Goal: Task Accomplishment & Management: Complete application form

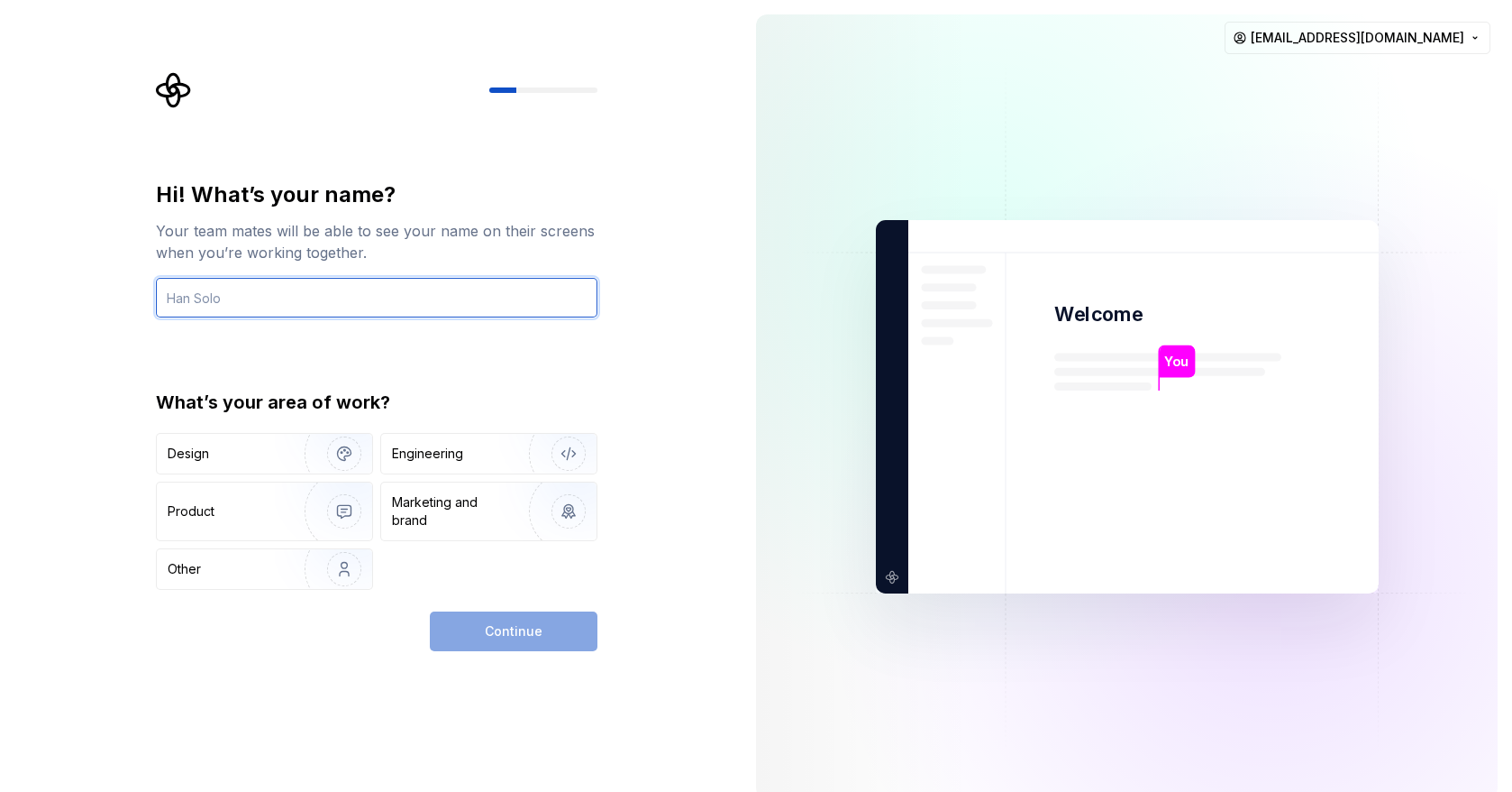
click at [289, 299] on input "text" at bounding box center [377, 297] width 442 height 40
type input "Demilade"
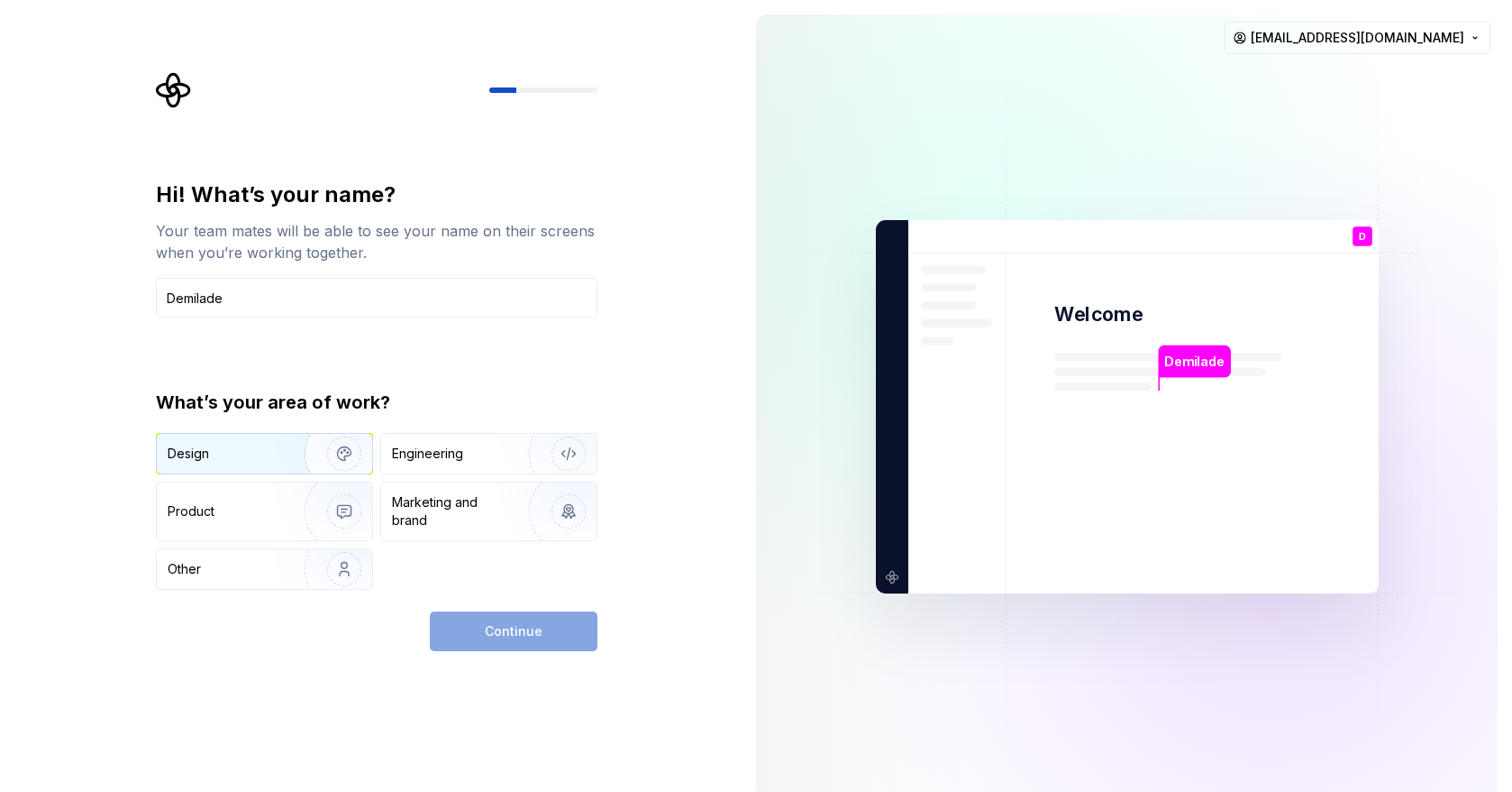
click at [303, 457] on img "button" at bounding box center [332, 453] width 116 height 120
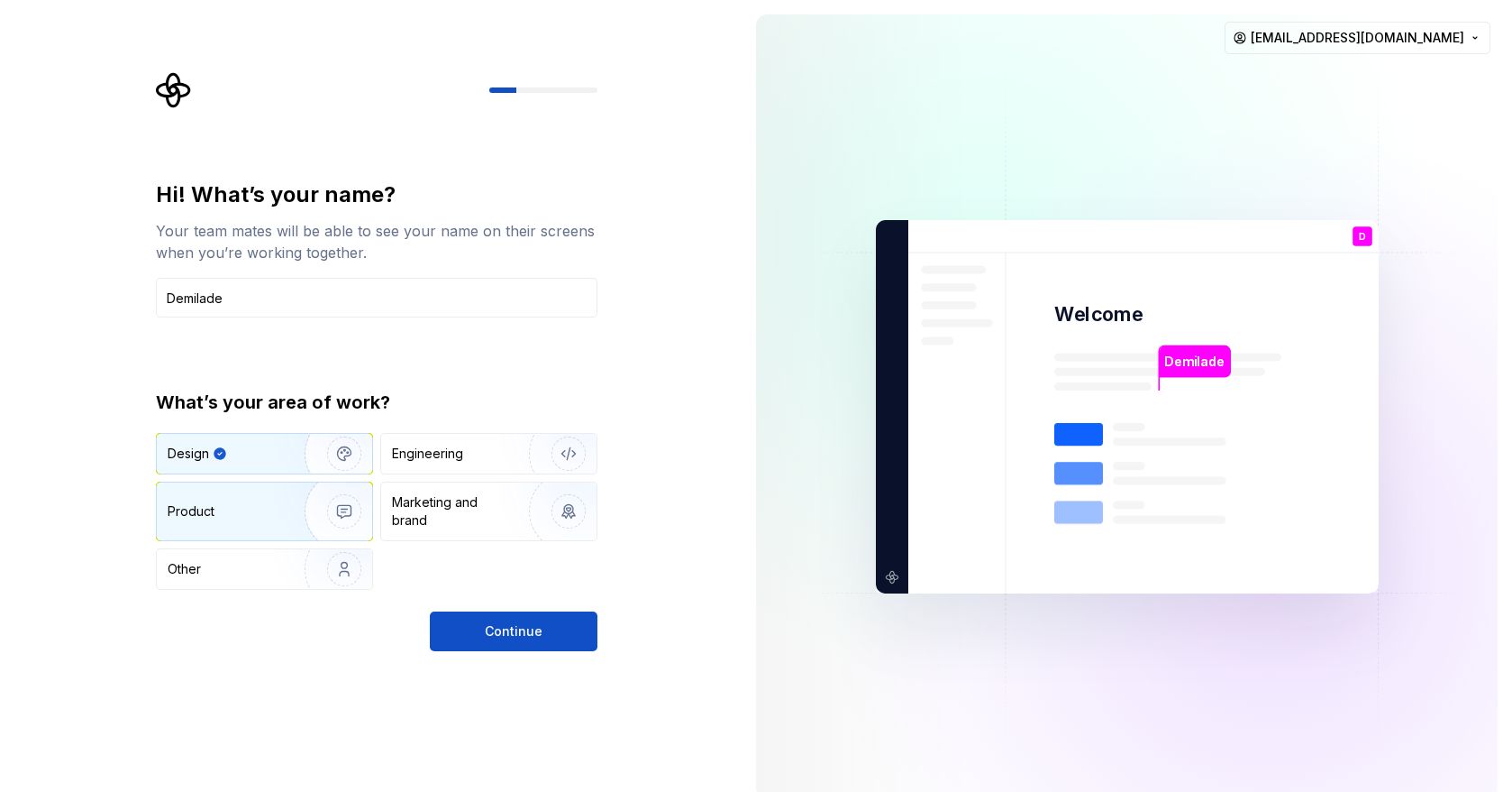
click at [281, 512] on img "button" at bounding box center [332, 511] width 116 height 120
click at [290, 468] on img "button" at bounding box center [332, 453] width 116 height 120
click at [458, 642] on button "Continue" at bounding box center [513, 630] width 168 height 40
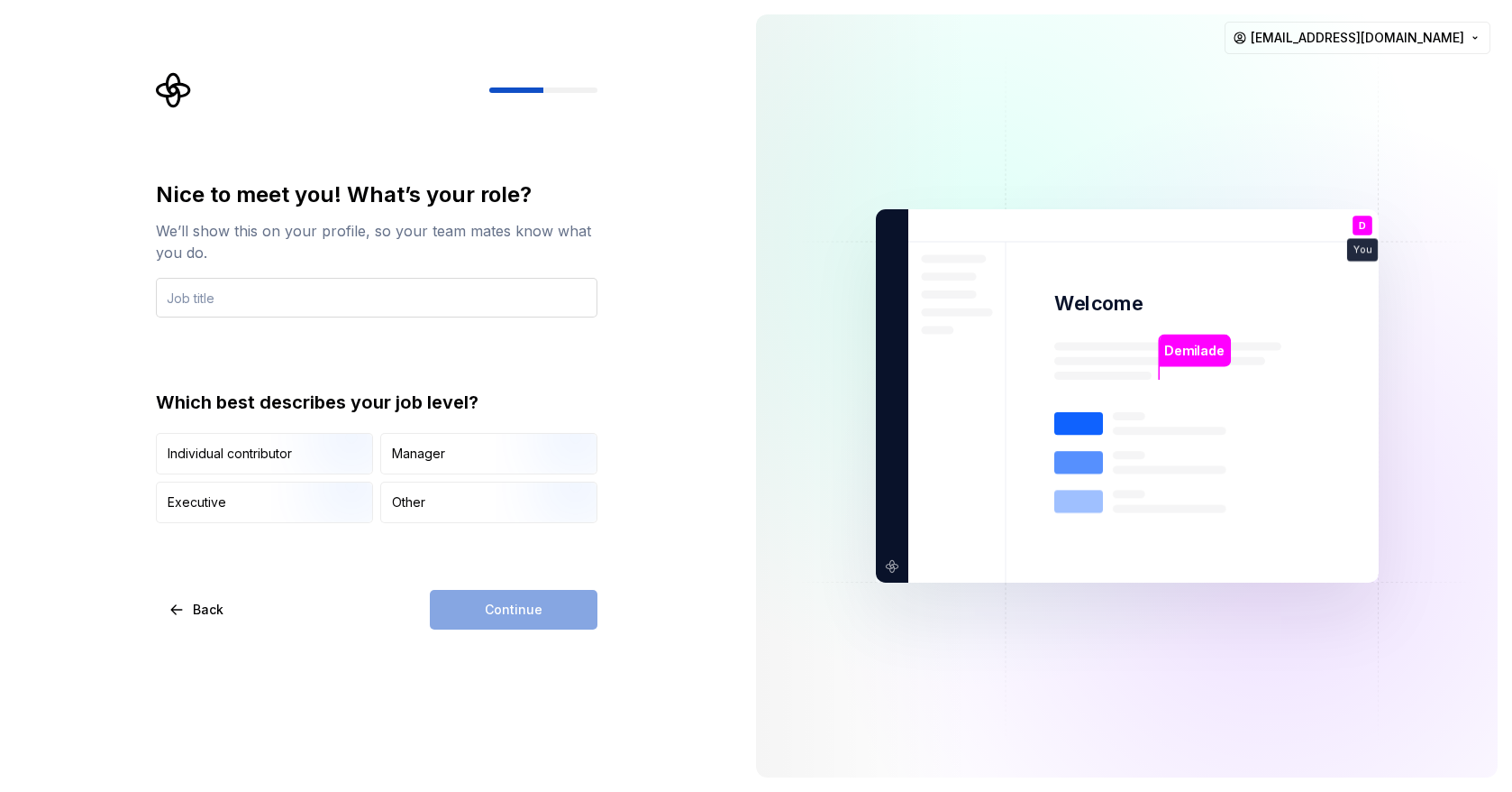
click at [283, 296] on input "text" at bounding box center [377, 297] width 442 height 40
drag, startPoint x: 285, startPoint y: 300, endPoint x: 56, endPoint y: 258, distance: 232.8
click at [56, 258] on div "Nice to meet you! What’s your role? We’ll show this on your profile, so your te…" at bounding box center [371, 396] width 742 height 792
type input "senior Product Designer"
click at [500, 356] on div "Nice to meet you! What’s your role? We’ll show this on your profile, so your te…" at bounding box center [377, 352] width 442 height 343
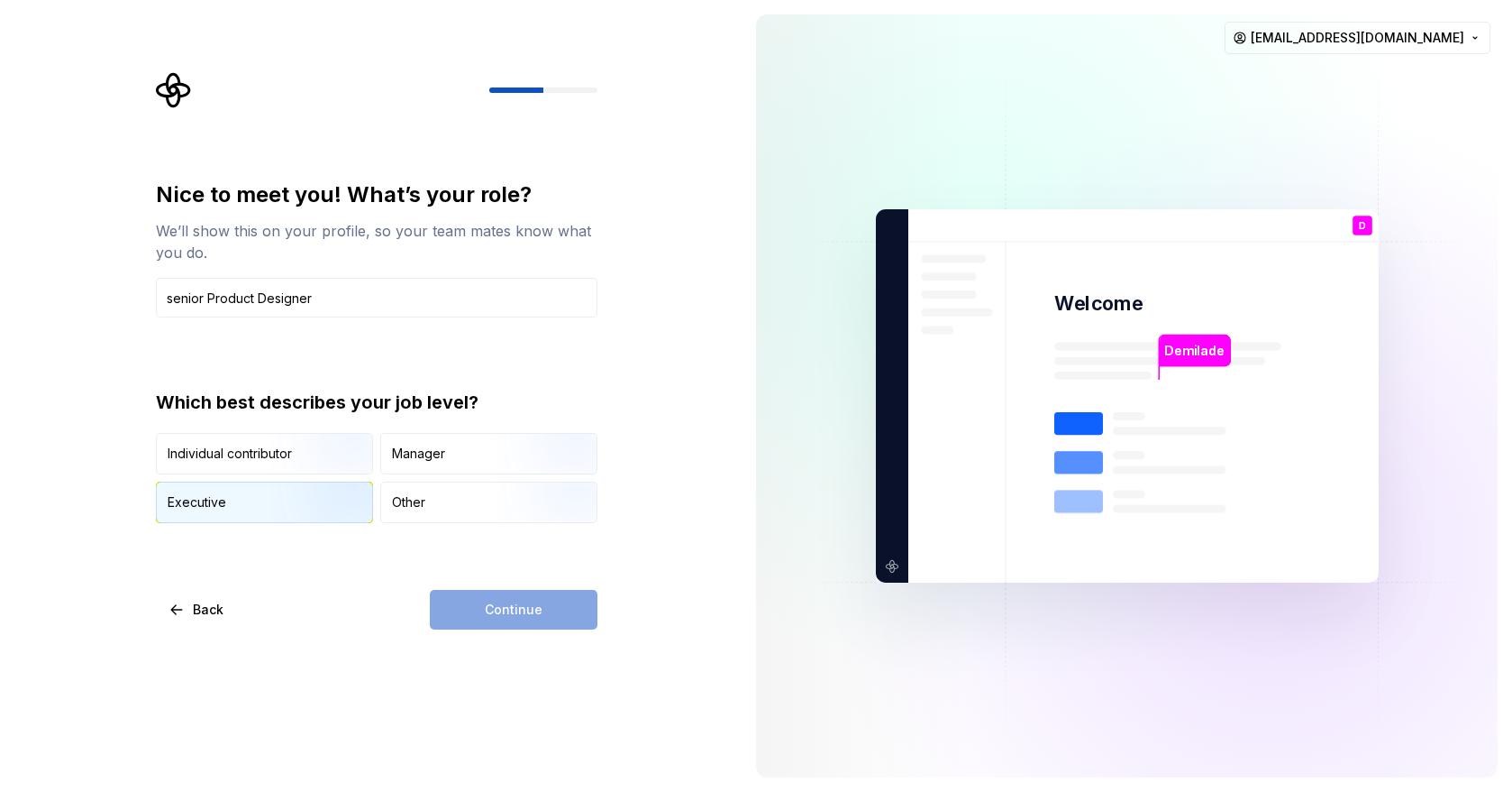
click at [296, 501] on img "button" at bounding box center [329, 524] width 116 height 120
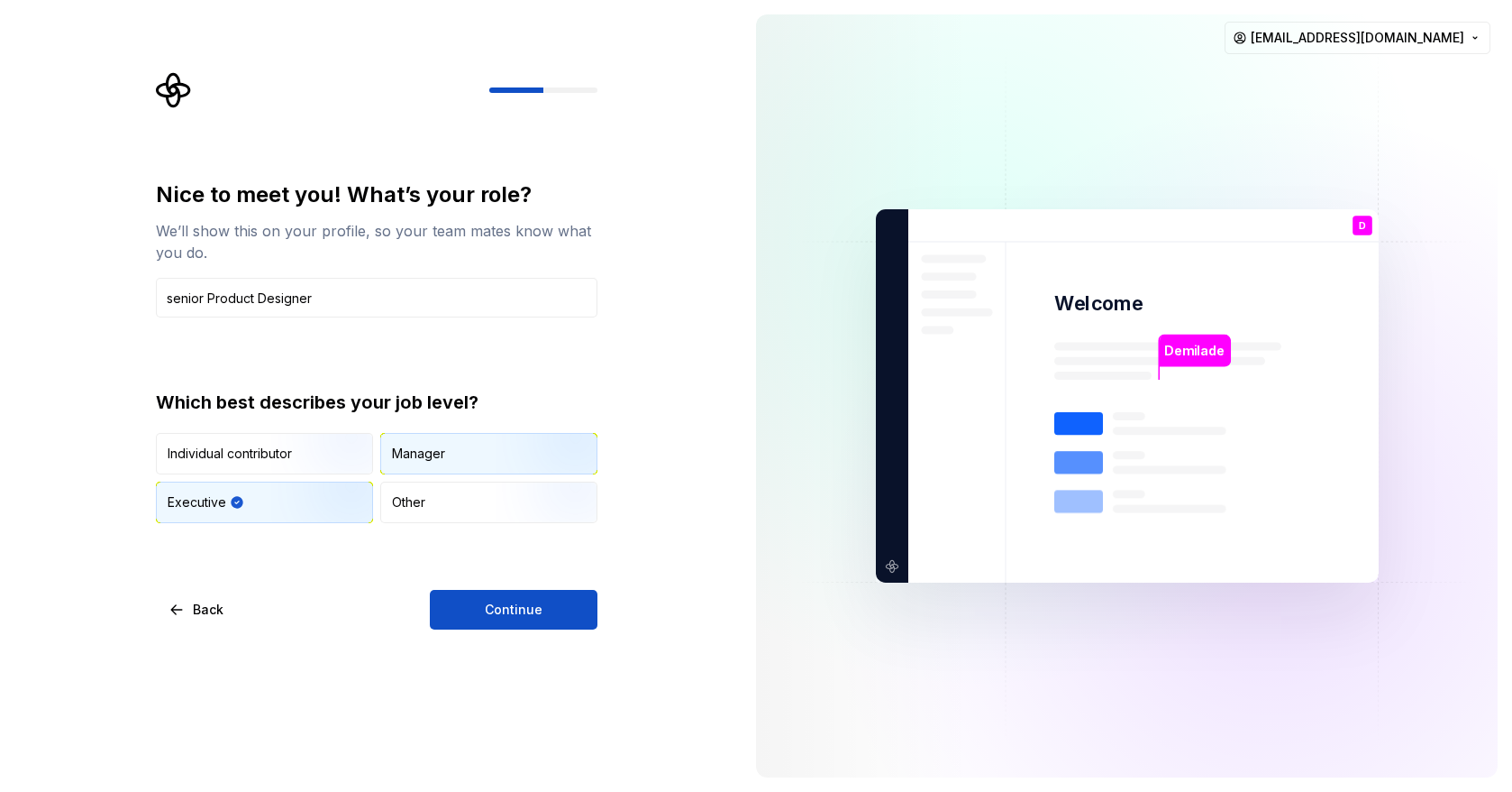
click at [440, 450] on div "Manager" at bounding box center [418, 453] width 53 height 18
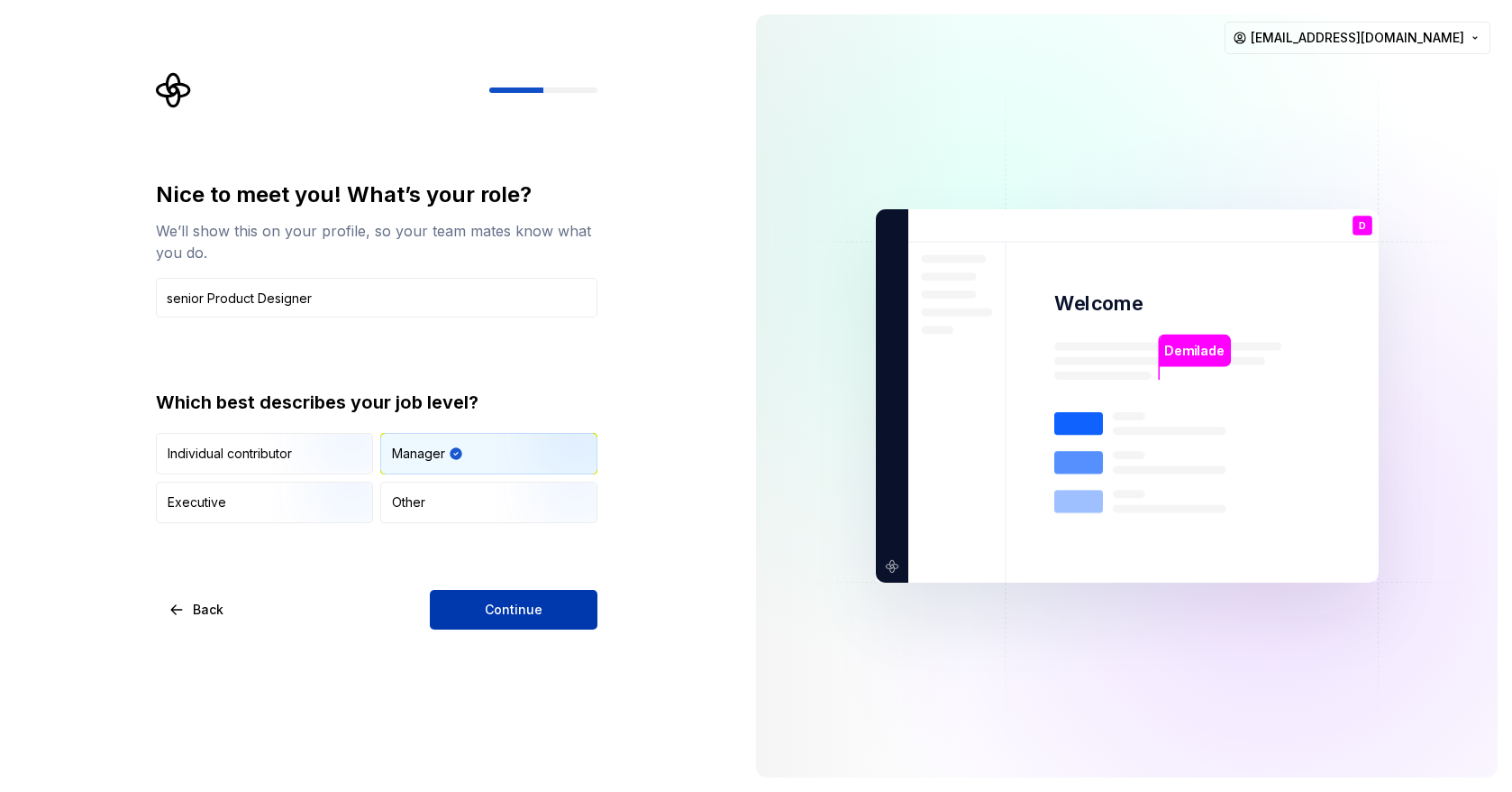
click at [451, 603] on button "Continue" at bounding box center [513, 609] width 168 height 40
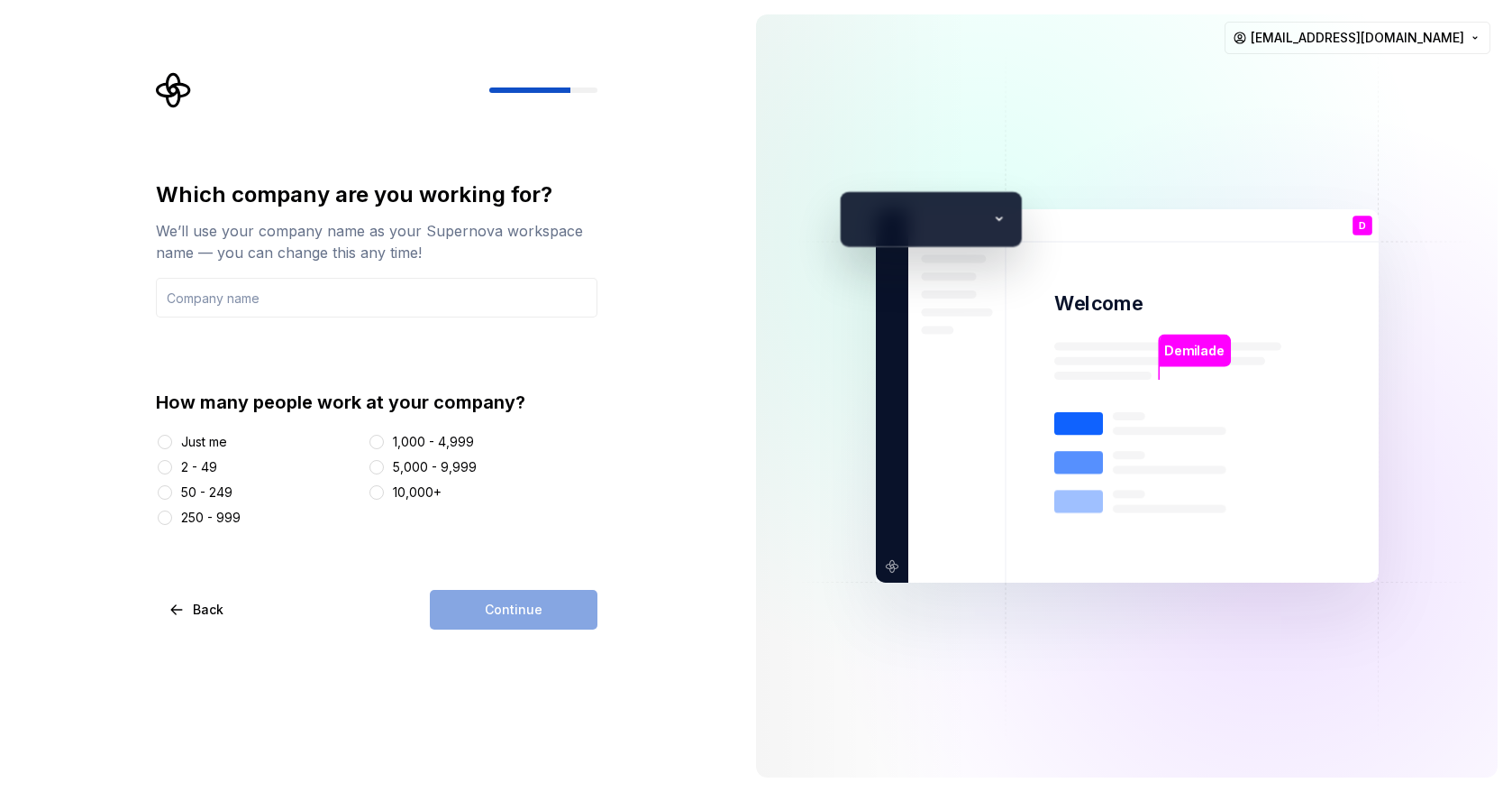
click at [209, 444] on div "Just me" at bounding box center [204, 441] width 46 height 18
click at [172, 444] on button "Just me" at bounding box center [165, 441] width 14 height 14
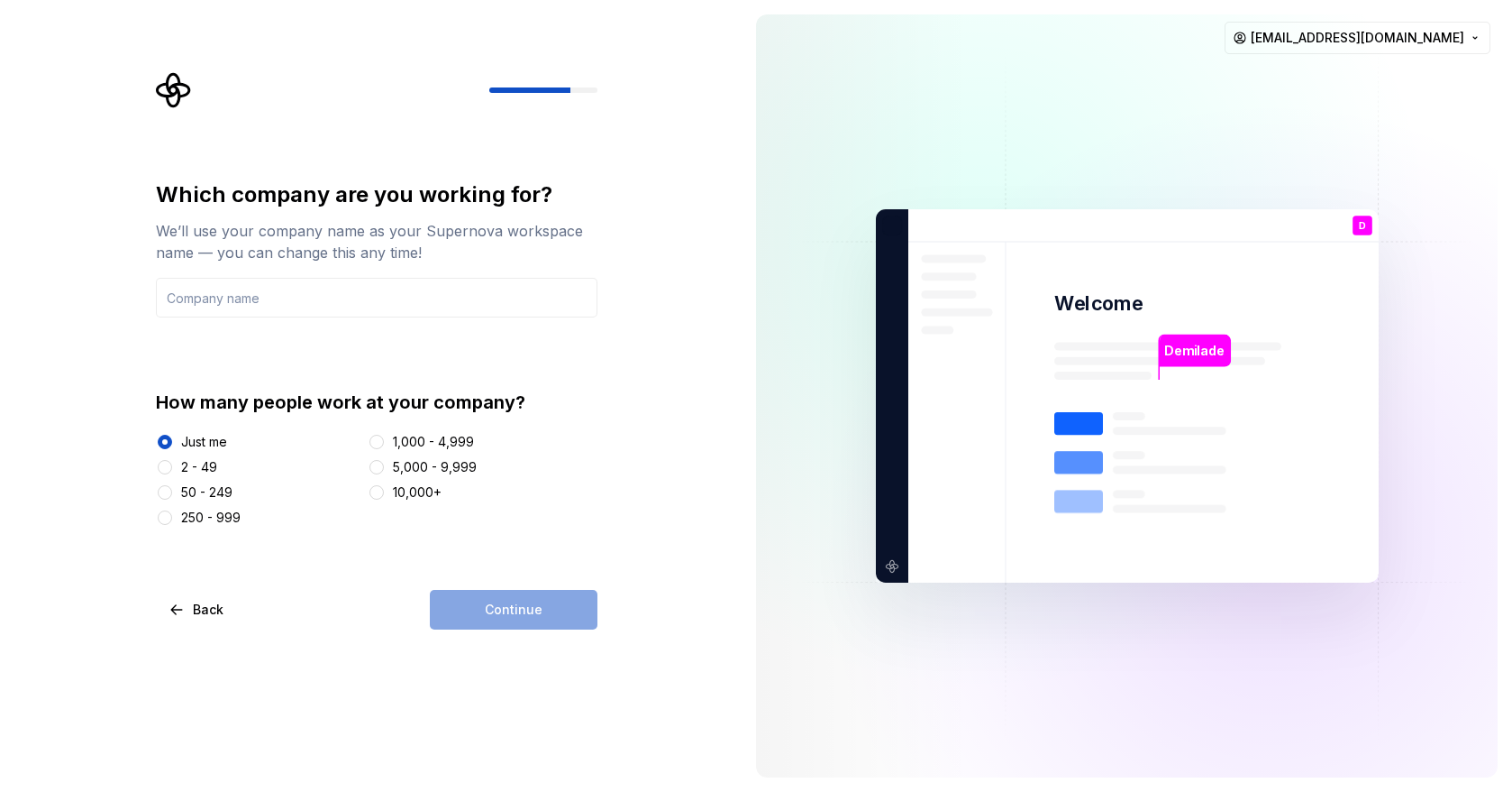
click at [203, 462] on div "2 - 49" at bounding box center [198, 466] width 36 height 18
click at [172, 462] on button "2 - 49" at bounding box center [165, 466] width 14 height 14
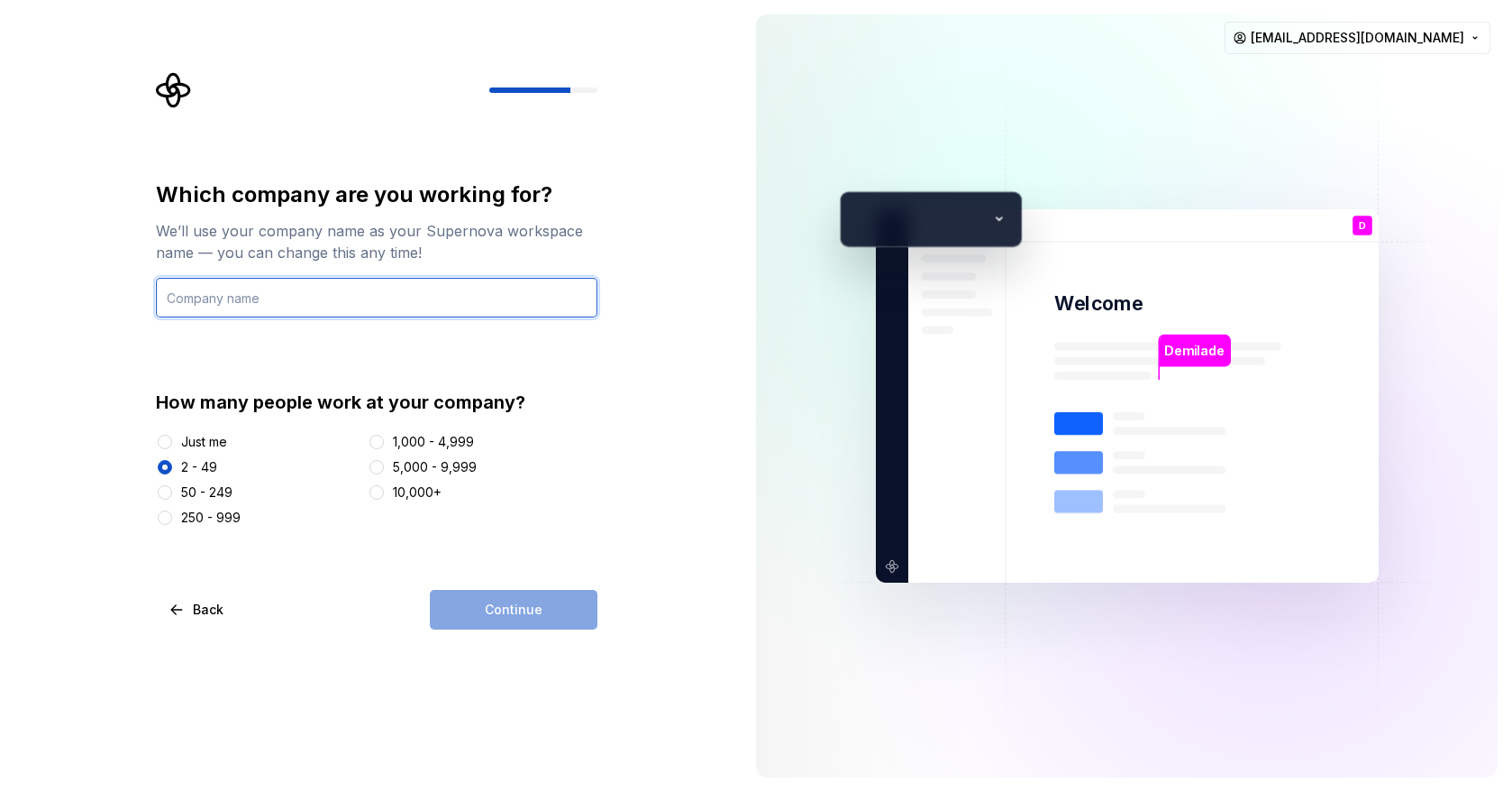
click at [328, 277] on input "text" at bounding box center [377, 297] width 442 height 40
click at [207, 296] on input "Infonait" at bounding box center [377, 297] width 442 height 40
type input "Mofitnait"
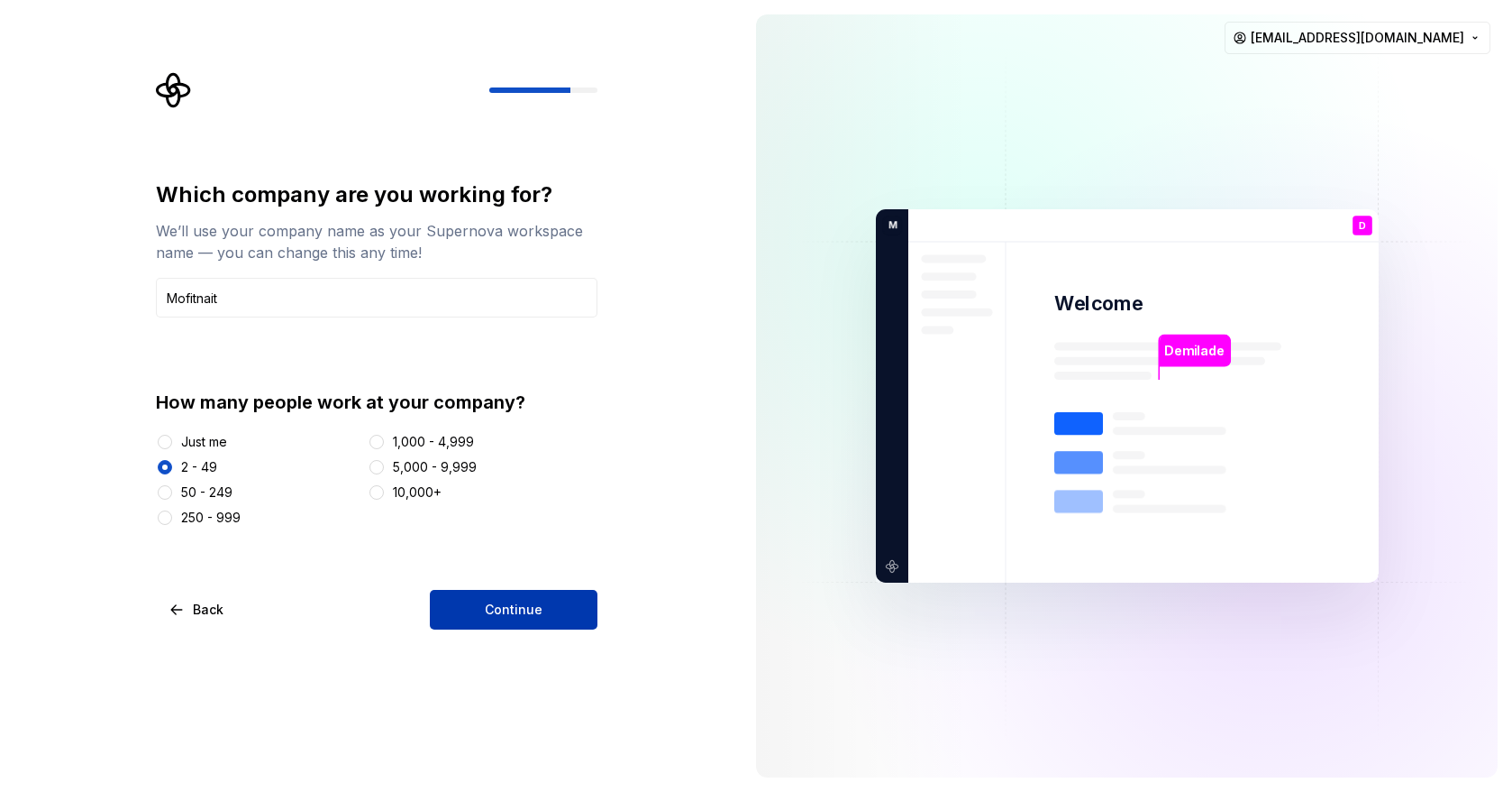
click at [504, 625] on button "Continue" at bounding box center [513, 609] width 168 height 40
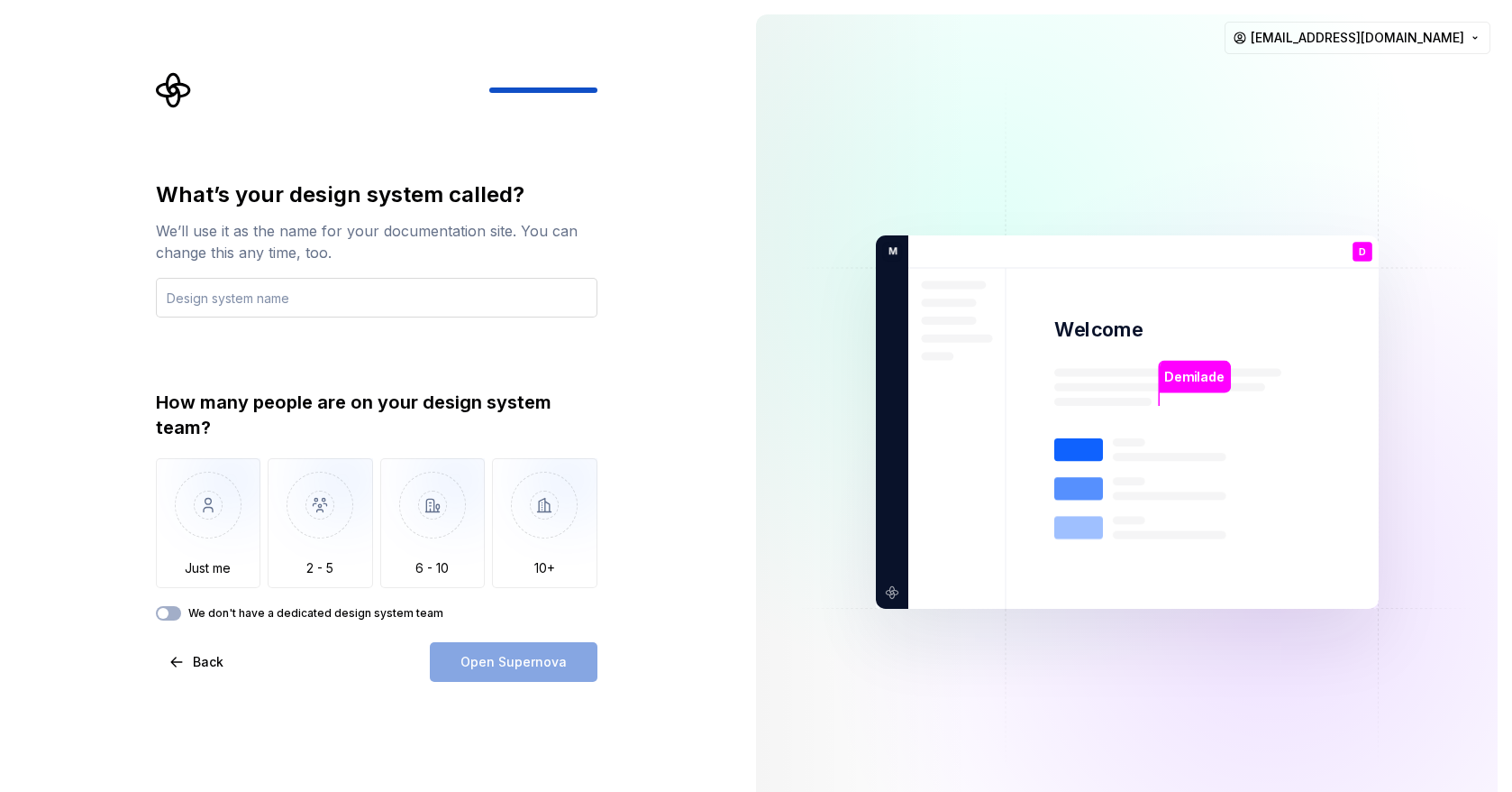
click at [308, 301] on input "text" at bounding box center [377, 297] width 442 height 40
type input "D"
click at [217, 308] on input "text" at bounding box center [377, 297] width 442 height 40
type input "D"
click at [263, 303] on input "text" at bounding box center [377, 297] width 442 height 40
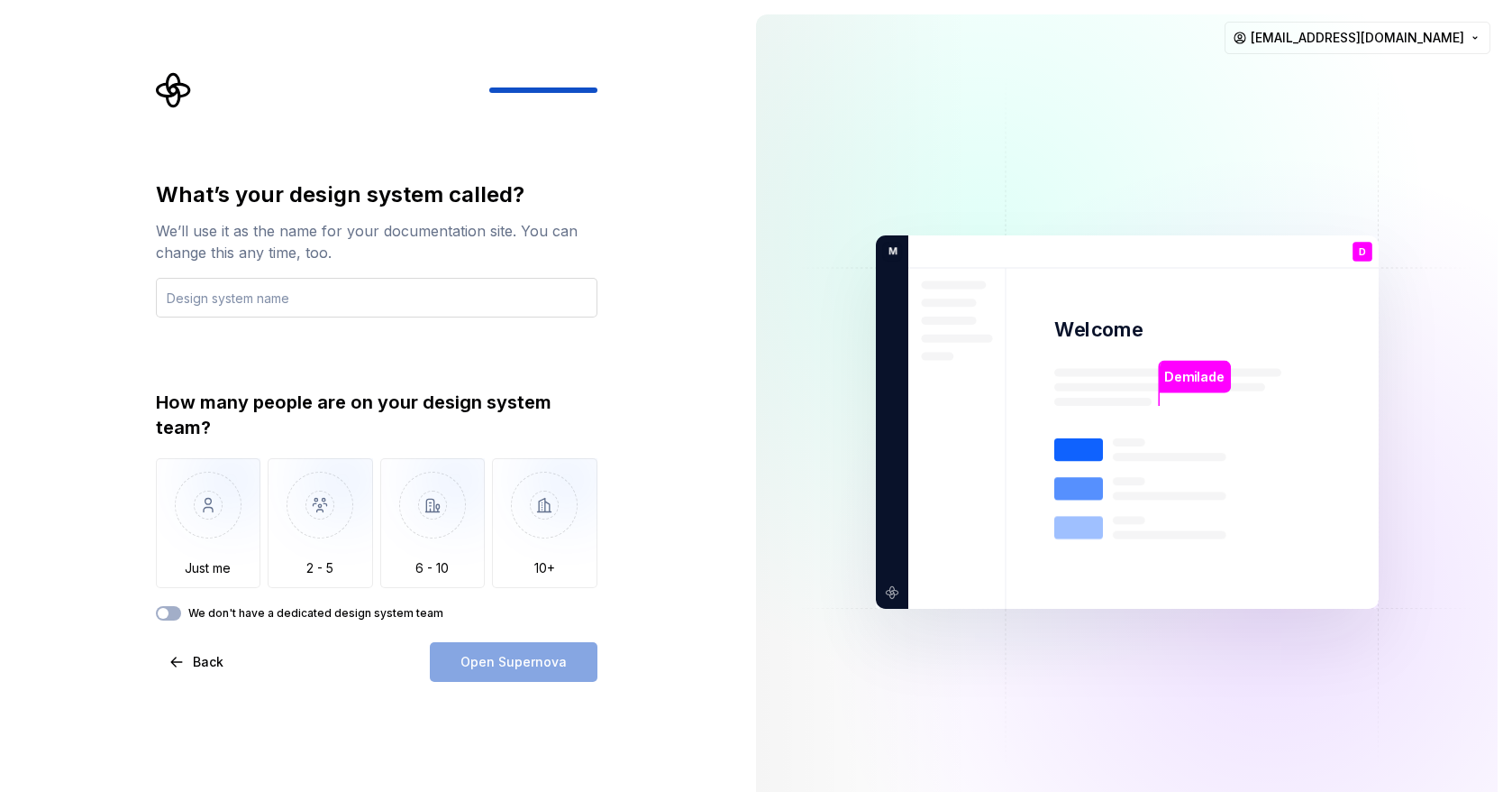
click at [263, 303] on input "text" at bounding box center [377, 297] width 442 height 40
click at [232, 295] on input "text" at bounding box center [377, 297] width 442 height 40
click at [177, 304] on input "text" at bounding box center [377, 297] width 442 height 40
type input "Mofit"
click at [218, 541] on img "button" at bounding box center [208, 517] width 105 height 120
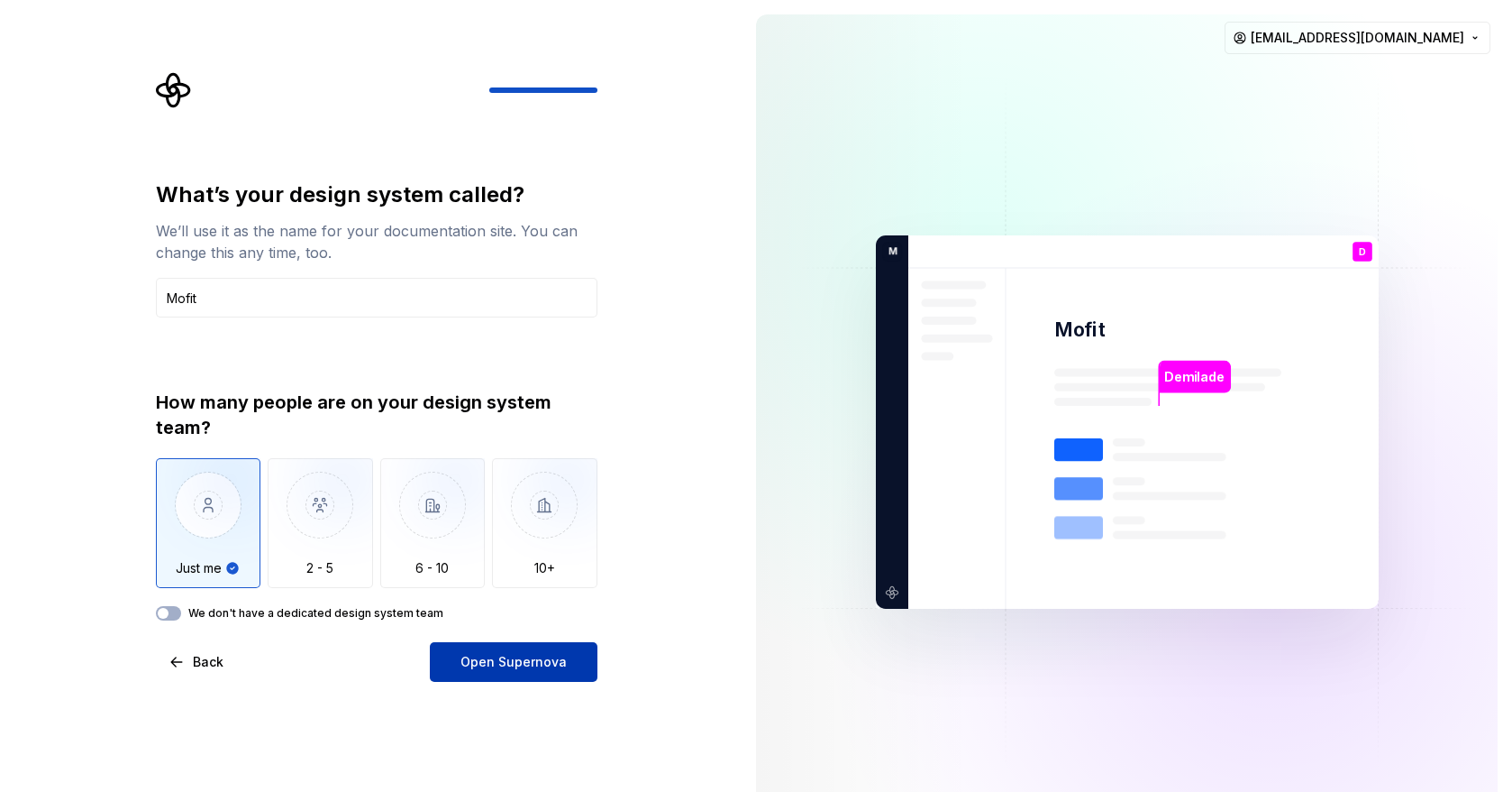
click at [477, 673] on button "Open Supernova" at bounding box center [513, 661] width 168 height 40
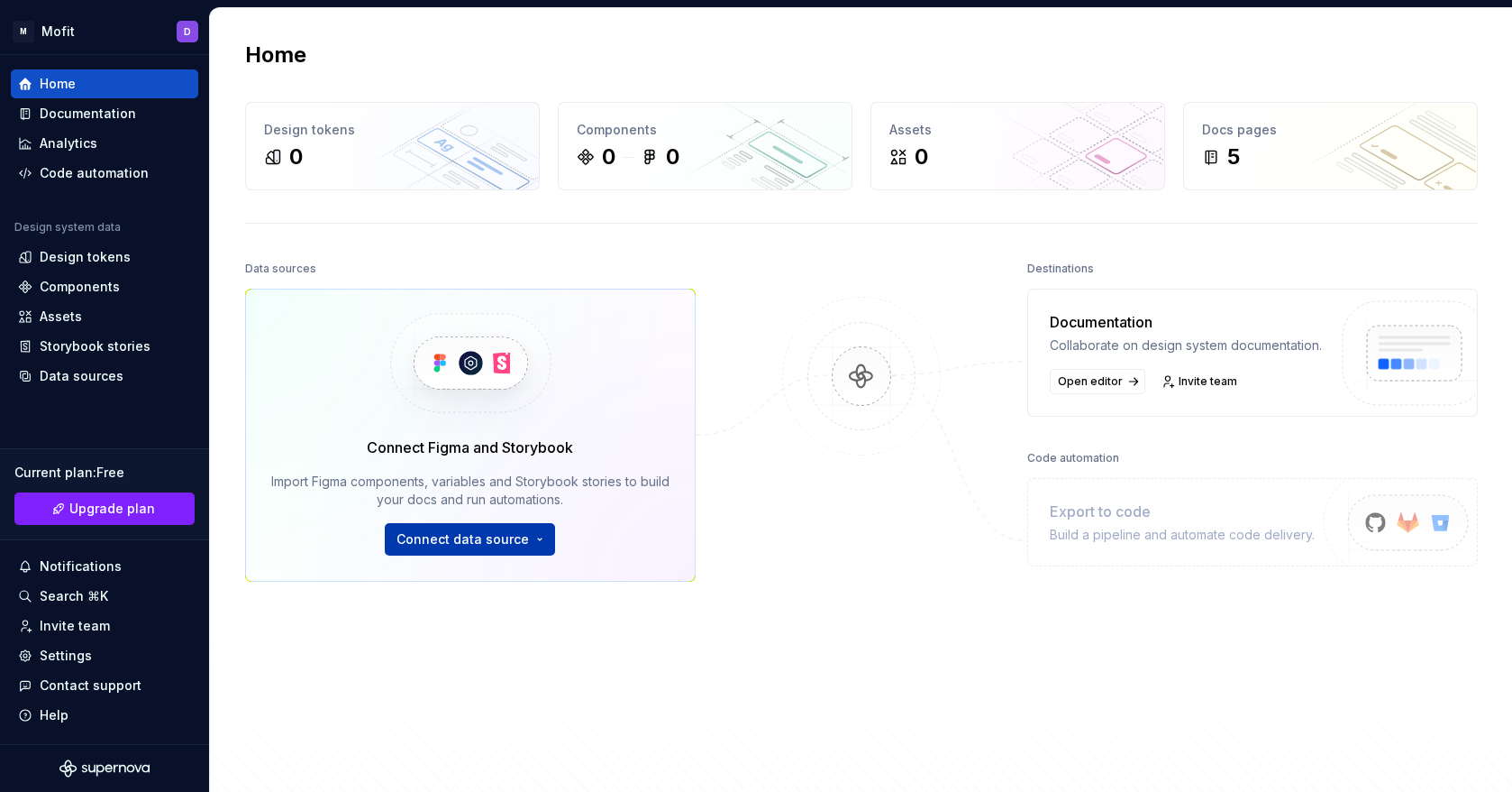
click at [540, 541] on html "M Mofit D Home Documentation Analytics Code automation Design system data Desig…" at bounding box center [756, 396] width 1512 height 792
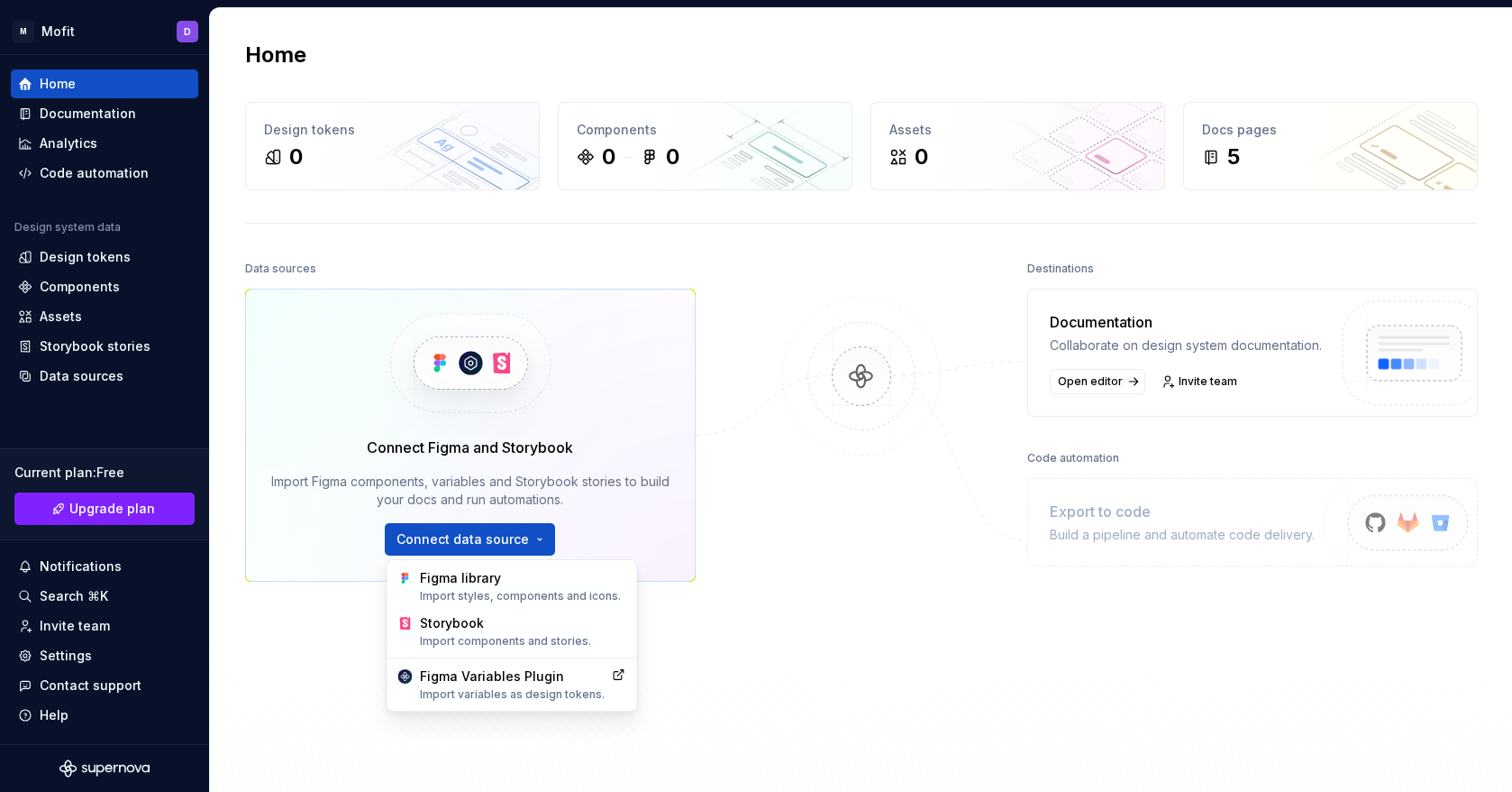
click at [289, 623] on html "M Mofit D Home Documentation Analytics Code automation Design system data Desig…" at bounding box center [756, 396] width 1512 height 792
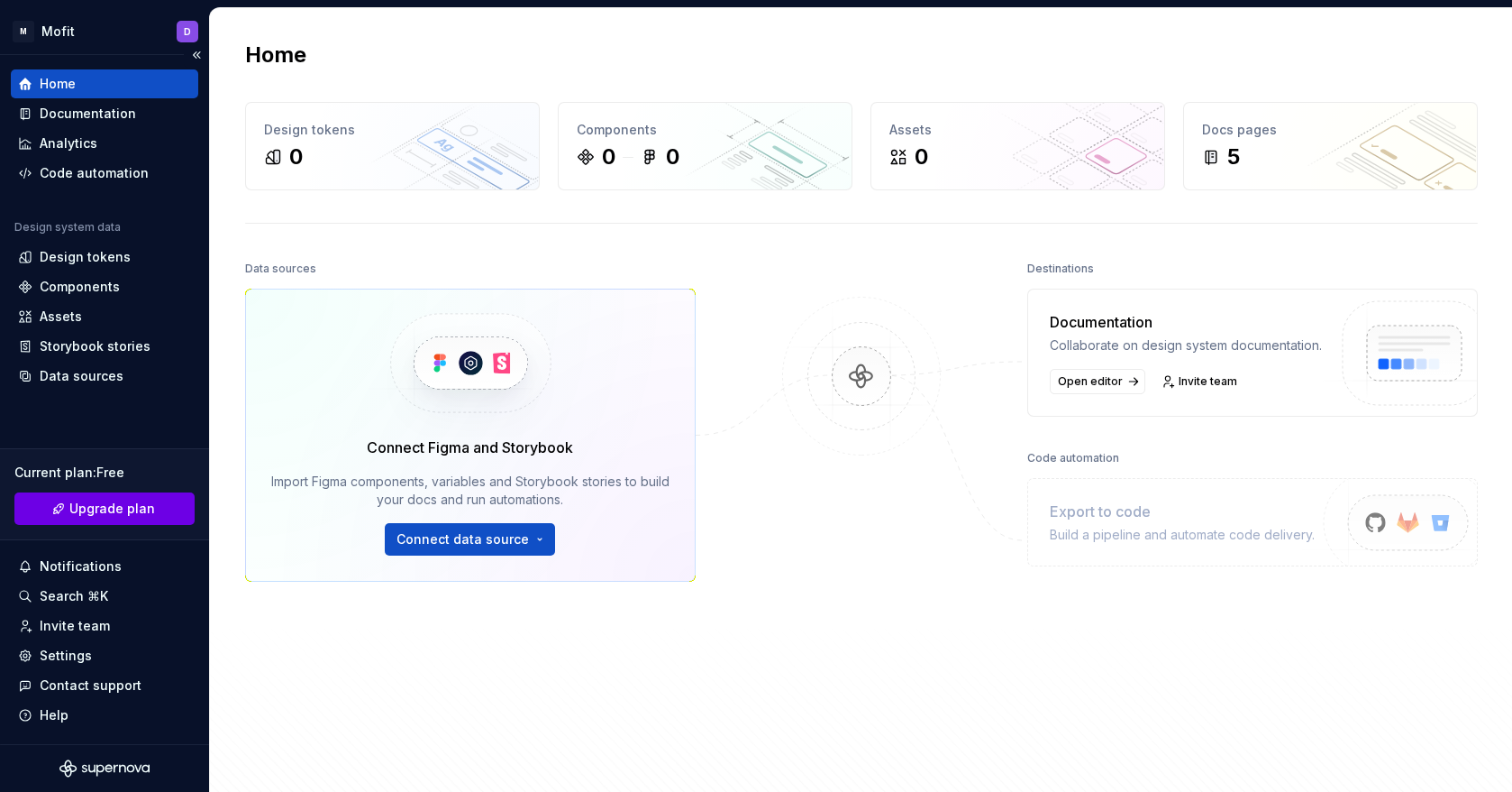
click at [101, 502] on span "Upgrade plan" at bounding box center [112, 508] width 86 height 18
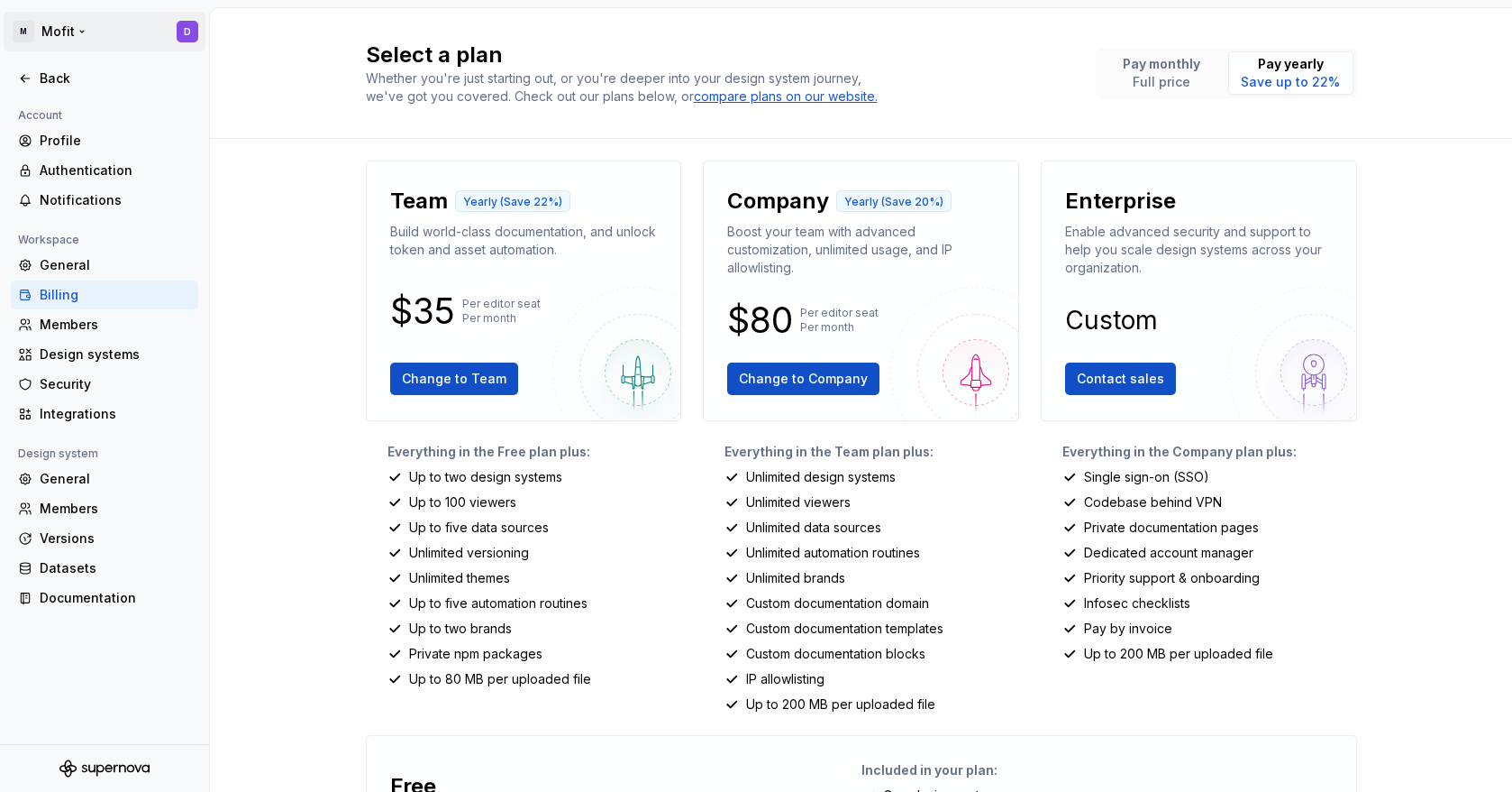
click at [21, 26] on html "M Mofit D Back Account Profile Authentication Notifications Workspace General B…" at bounding box center [756, 396] width 1512 height 792
click at [368, 38] on html "M Mofit D Back Account Profile Authentication Notifications Workspace General B…" at bounding box center [756, 396] width 1512 height 792
click at [25, 88] on div "Back" at bounding box center [104, 78] width 188 height 29
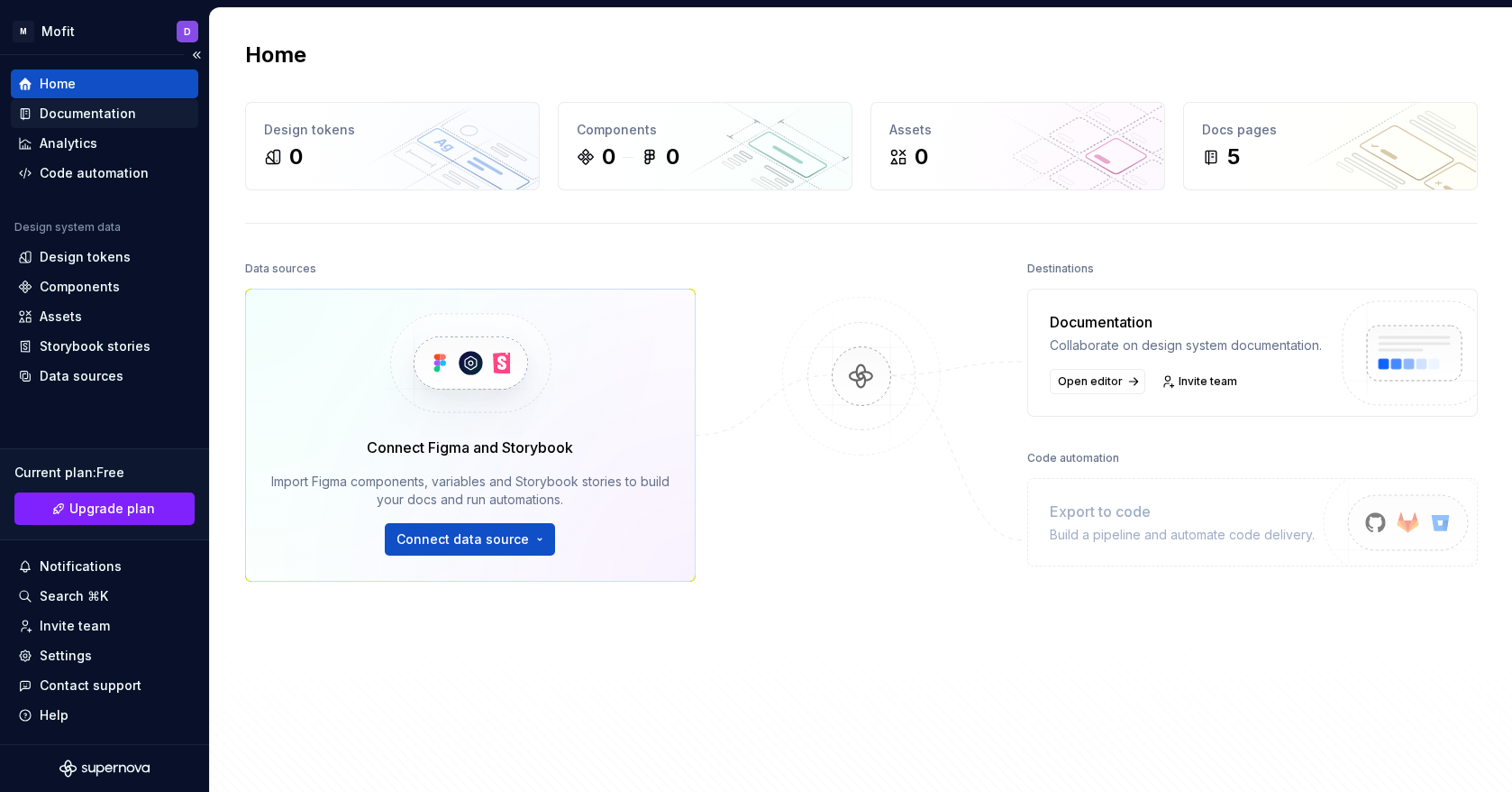
click at [136, 105] on div "Documentation" at bounding box center [105, 114] width 173 height 18
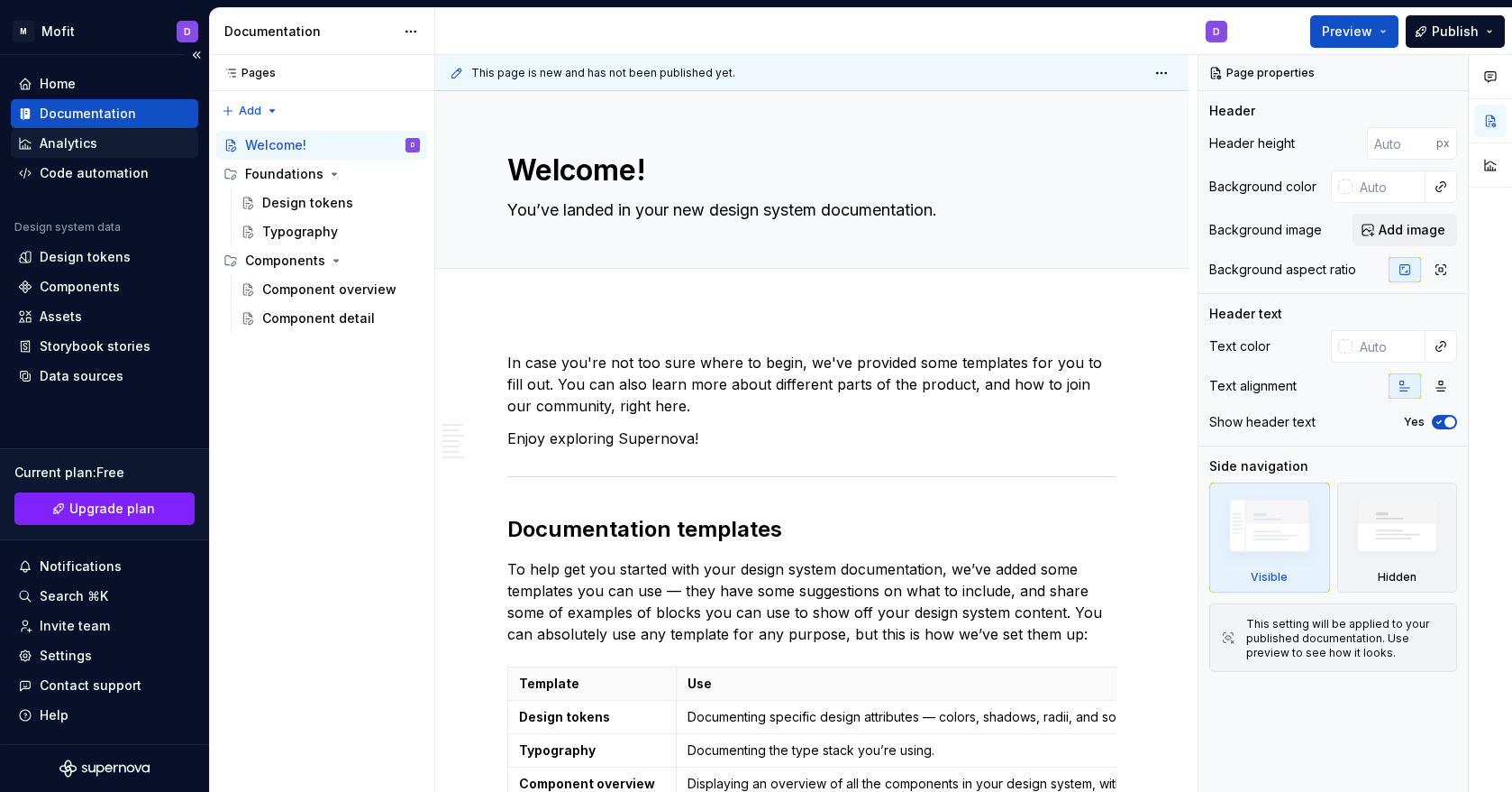
type textarea "*"
click at [100, 139] on div "Analytics" at bounding box center [105, 143] width 173 height 18
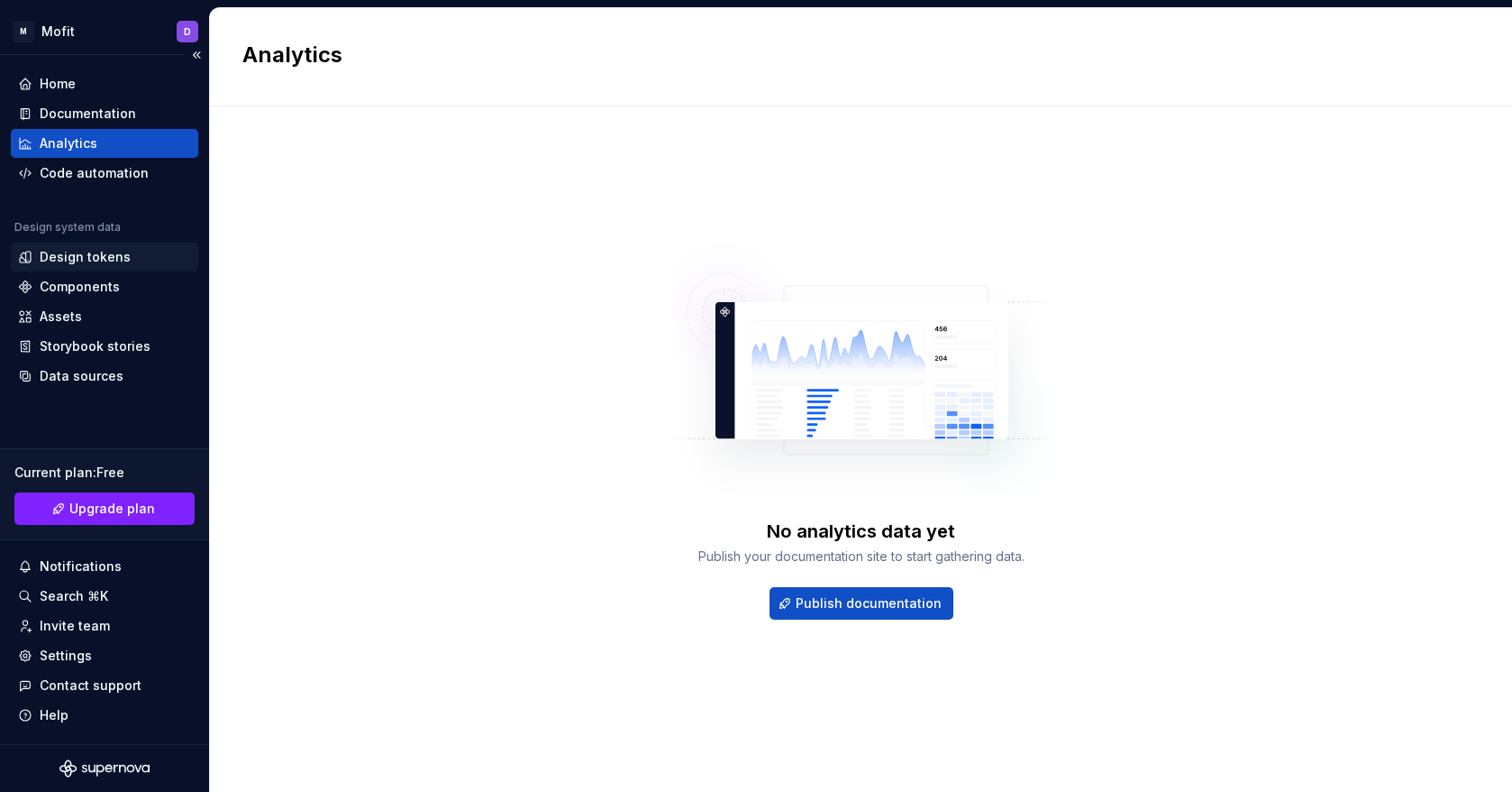
click at [93, 257] on div "Design tokens" at bounding box center [85, 256] width 91 height 18
